Goal: Information Seeking & Learning: Check status

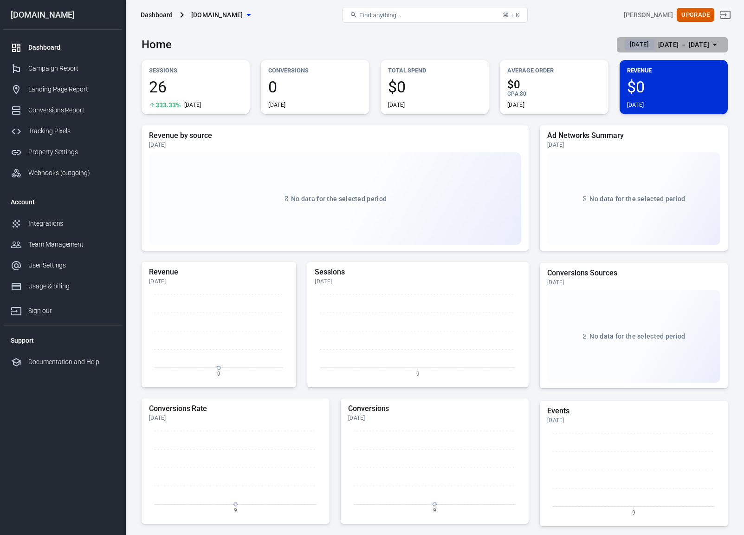
click at [626, 46] on span "Yesterday" at bounding box center [639, 44] width 26 height 9
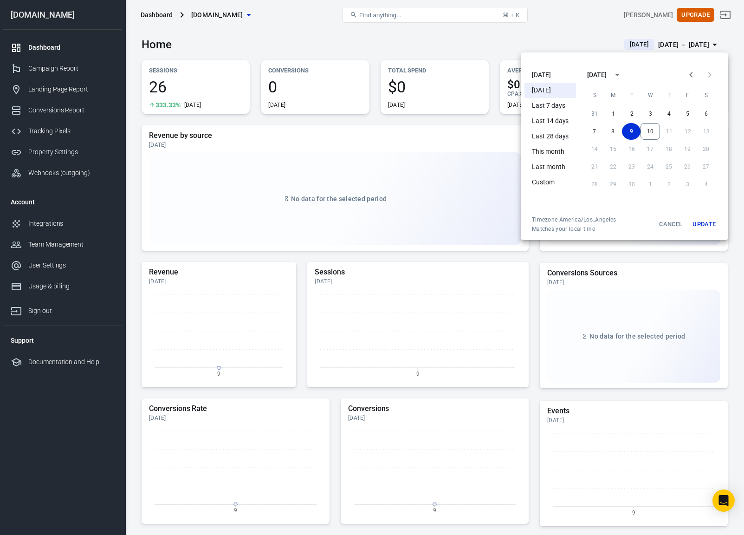
click at [557, 77] on li "[DATE]" at bounding box center [551, 74] width 52 height 15
click at [710, 228] on button "Update" at bounding box center [705, 224] width 30 height 17
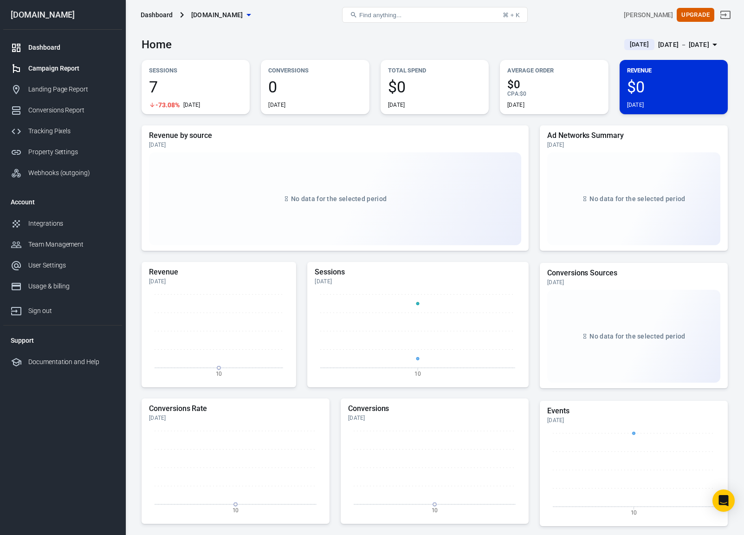
click at [65, 67] on div "Campaign Report" at bounding box center [71, 69] width 86 height 10
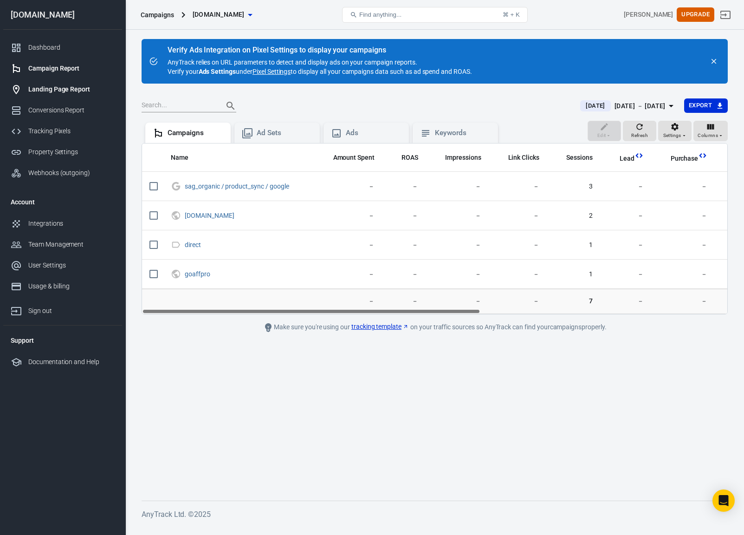
click at [53, 89] on div "Landing Page Report" at bounding box center [71, 90] width 86 height 10
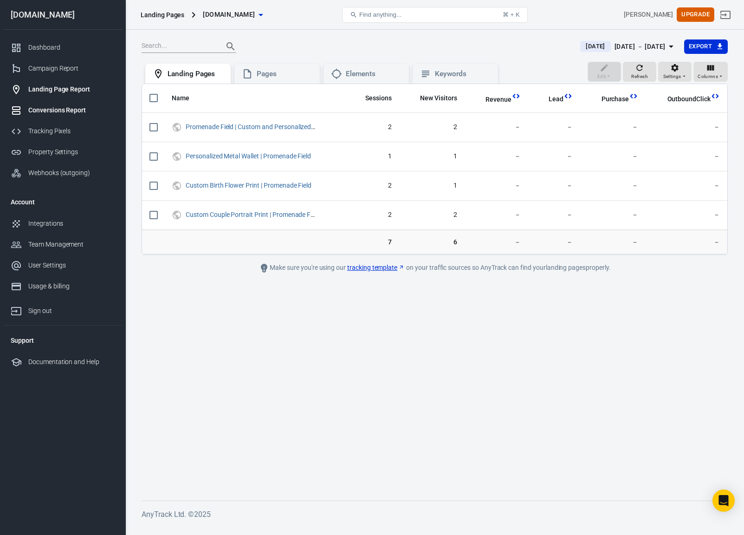
click at [45, 112] on div "Conversions Report" at bounding box center [71, 110] width 86 height 10
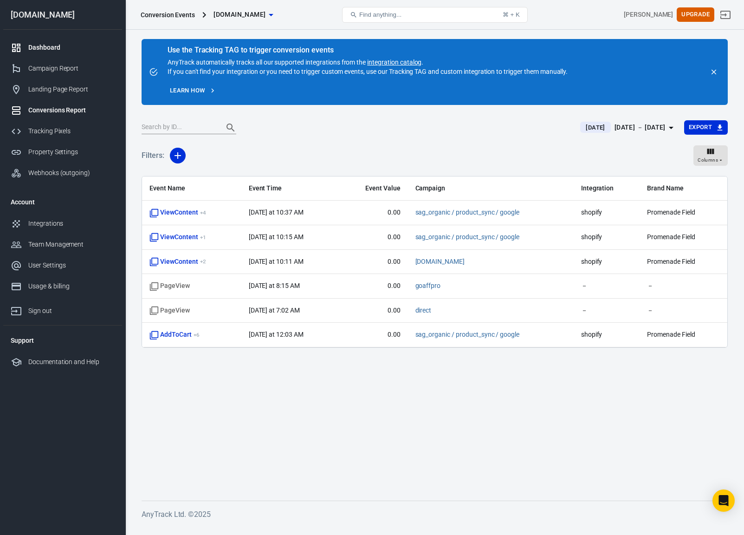
click at [61, 51] on div "Dashboard" at bounding box center [71, 48] width 86 height 10
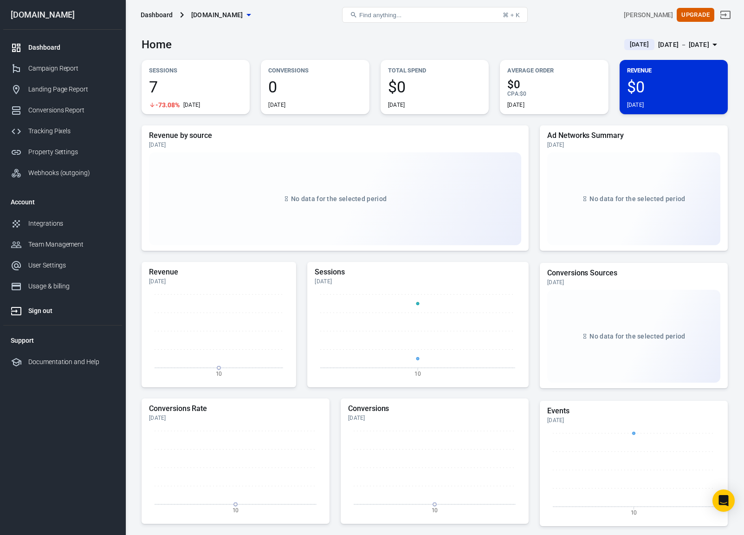
click at [41, 309] on div "Sign out" at bounding box center [71, 311] width 86 height 10
